Goal: Check status: Check status

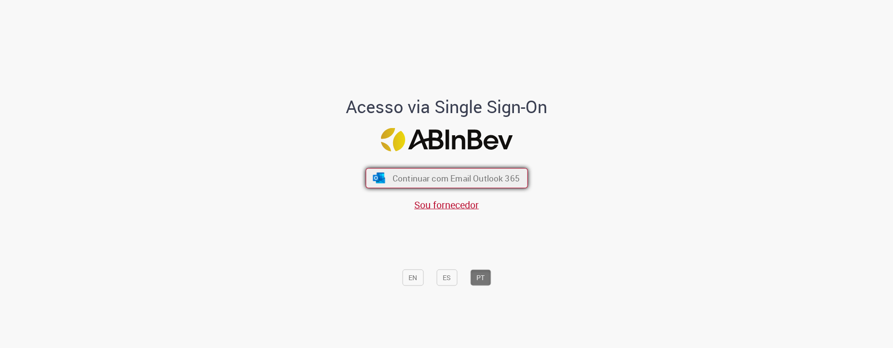
click at [430, 181] on span "Continuar com Email Outlook 365" at bounding box center [455, 178] width 127 height 11
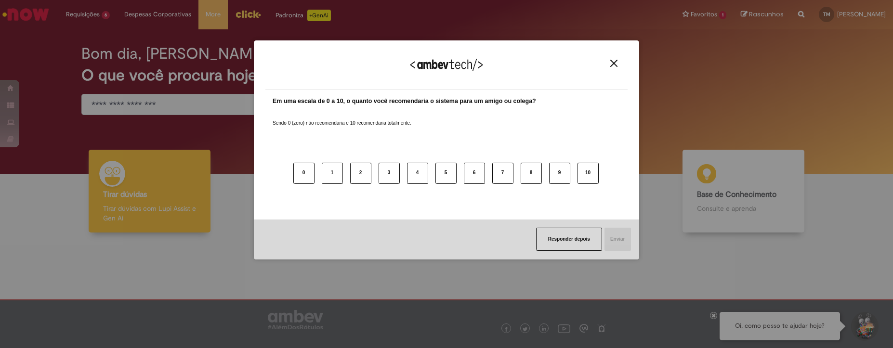
click at [606, 63] on div "Agradecemos seu feedback!" at bounding box center [446, 71] width 362 height 38
click at [609, 61] on button "Close" at bounding box center [613, 63] width 13 height 8
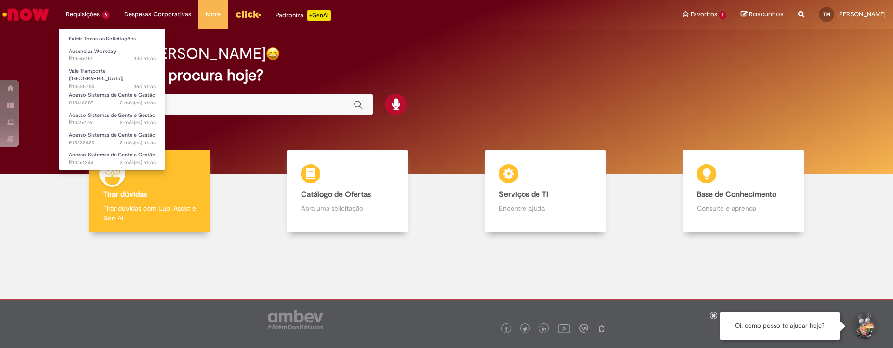
click at [102, 17] on li "Requisições 6 Exibir Todas as Solicitações Ausências Workday 13d atrás 13 dias …" at bounding box center [88, 14] width 58 height 29
click at [102, 36] on link "Exibir Todas as Solicitações" at bounding box center [112, 39] width 106 height 11
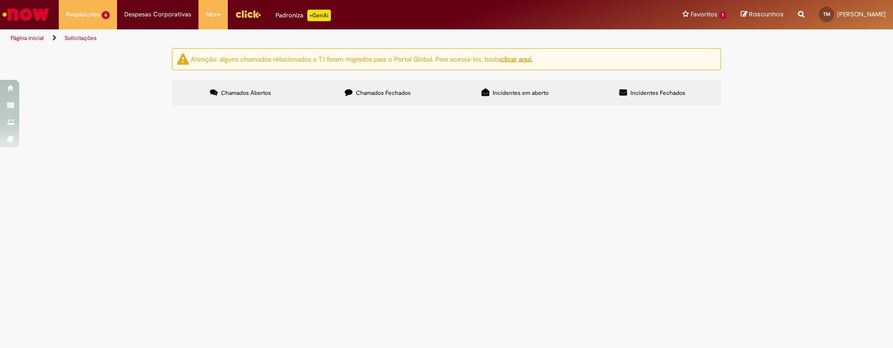
click at [402, 95] on span "Chamados Fechados" at bounding box center [383, 93] width 55 height 8
click at [245, 96] on span "Chamados Abertos" at bounding box center [246, 93] width 50 height 8
click at [0, 0] on div at bounding box center [0, 0] width 0 height 0
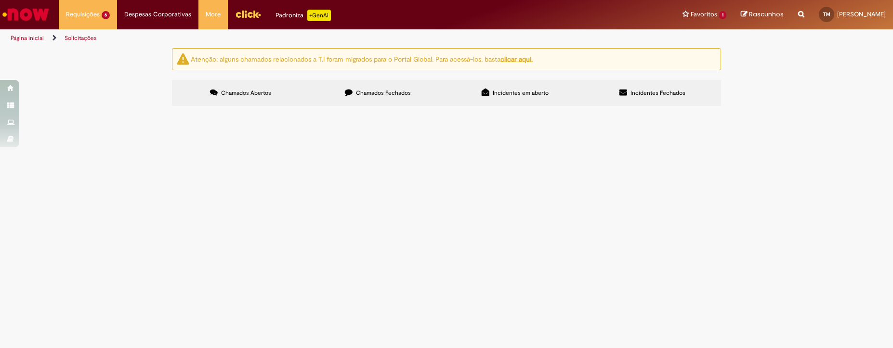
click at [0, 0] on div at bounding box center [0, 0] width 0 height 0
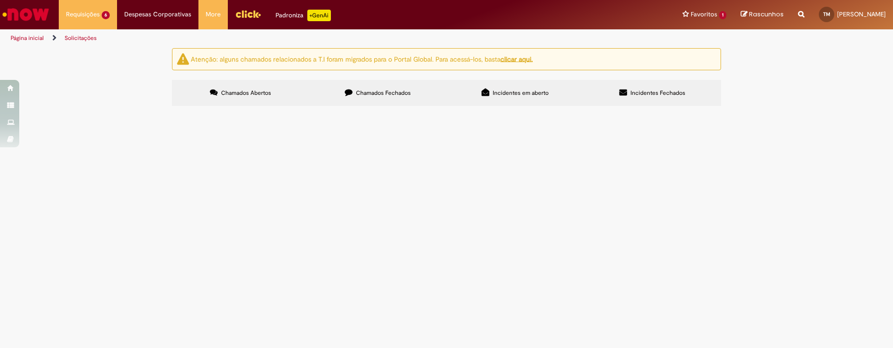
click at [0, 0] on div at bounding box center [0, 0] width 0 height 0
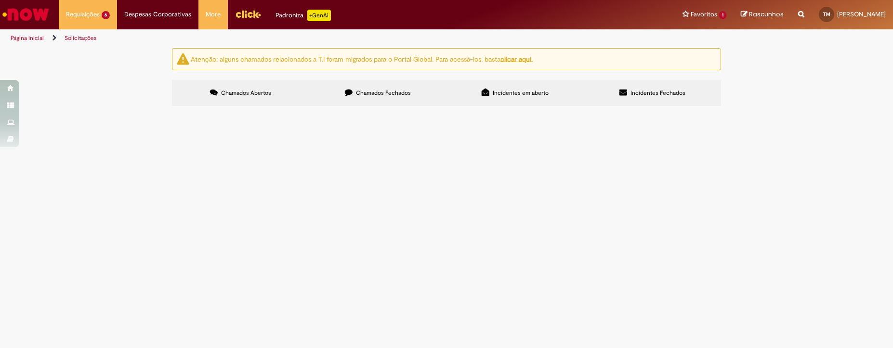
click at [0, 0] on div at bounding box center [0, 0] width 0 height 0
drag, startPoint x: 201, startPoint y: 270, endPoint x: 204, endPoint y: 264, distance: 6.3
click at [0, 0] on div at bounding box center [0, 0] width 0 height 0
click at [377, 96] on span "Chamados Fechados" at bounding box center [383, 93] width 55 height 8
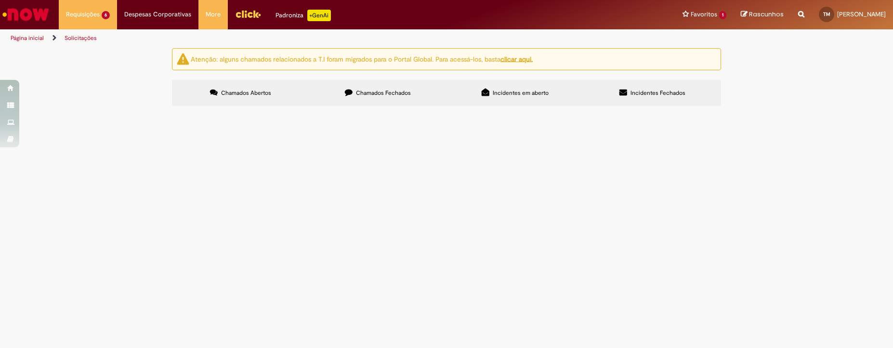
click at [247, 94] on span "Chamados Abertos" at bounding box center [246, 93] width 50 height 8
click at [376, 100] on label "Chamados Fechados" at bounding box center [377, 93] width 137 height 26
click at [0, 0] on section "Itens solicitados Exportar como PDF Exportar como Excel Exportar como CSV Itens…" at bounding box center [0, 0] width 0 height 0
click at [248, 101] on label "Chamados Abertos" at bounding box center [240, 93] width 137 height 26
click at [0, 0] on div at bounding box center [0, 0] width 0 height 0
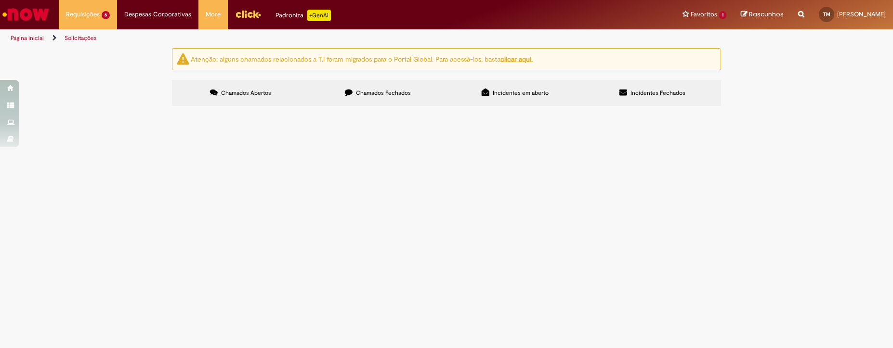
click at [359, 87] on label "Chamados Fechados" at bounding box center [377, 93] width 137 height 26
click at [266, 93] on span "Chamados Abertos" at bounding box center [246, 93] width 50 height 8
click at [559, 96] on label "Incidentes em aberto" at bounding box center [514, 93] width 137 height 26
click at [276, 95] on label "Chamados Abertos" at bounding box center [240, 93] width 137 height 26
click at [328, 87] on label "Chamados Fechados" at bounding box center [377, 93] width 137 height 26
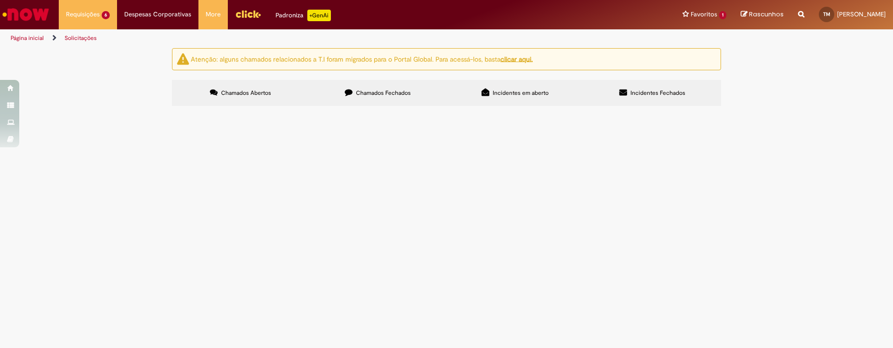
scroll to position [433, 0]
click at [0, 0] on span "Bom dia, tudo bem? Solicitei o VT para os dias de trabalho na empresa, e nesses…" at bounding box center [0, 0] width 0 height 0
click at [0, 0] on div at bounding box center [0, 0] width 0 height 0
click at [0, 0] on input "Pesquisar" at bounding box center [0, 0] width 0 height 0
type input "**"
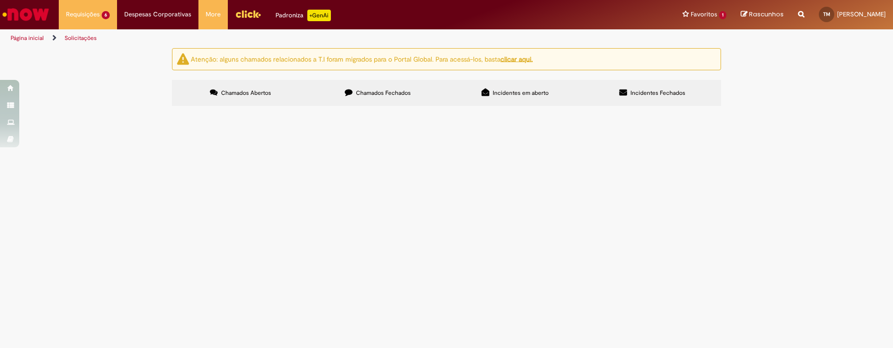
click at [0, 0] on button "Pesquisar" at bounding box center [0, 0] width 0 height 0
click at [0, 0] on button at bounding box center [0, 0] width 0 height 0
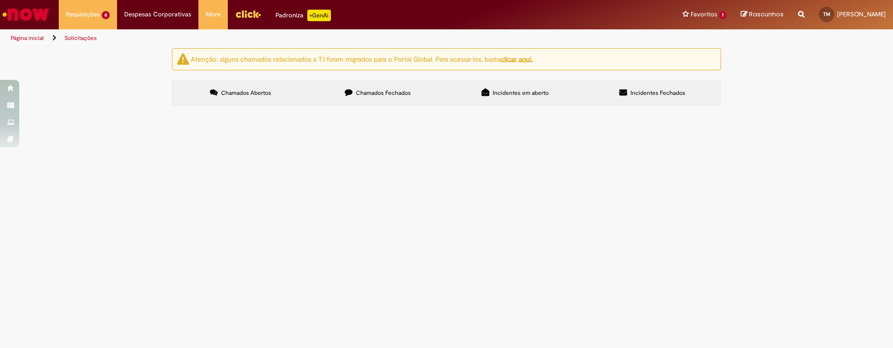
click at [334, 85] on label "Chamados Fechados" at bounding box center [377, 93] width 137 height 26
click at [0, 0] on input "Pesquisar" at bounding box center [0, 0] width 0 height 0
type input "**"
